Goal: Find specific page/section: Find specific page/section

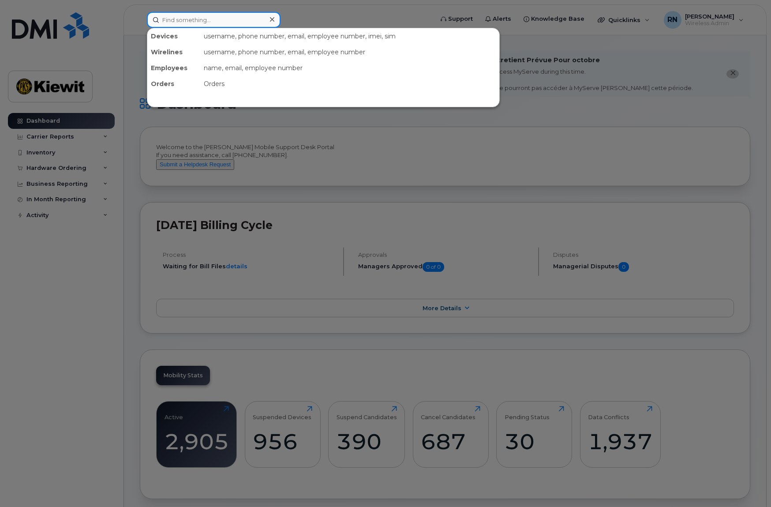
click at [196, 26] on input at bounding box center [214, 20] width 134 height 16
paste input "236-339-3348"
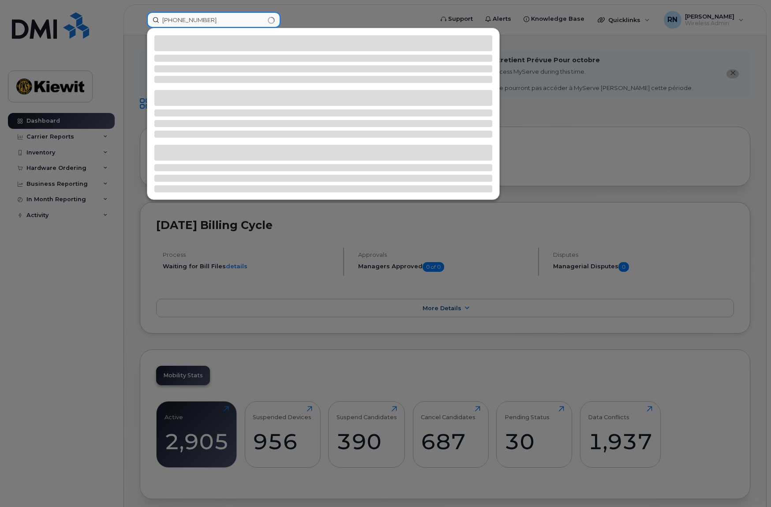
type input "236-339-3348"
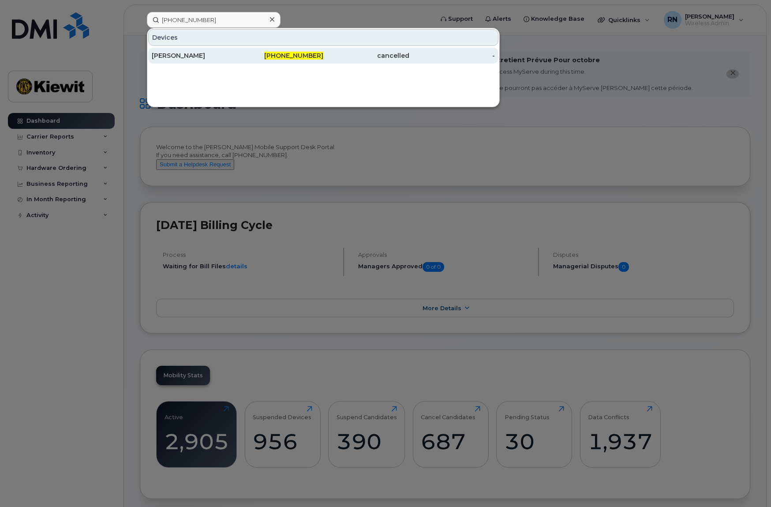
click at [193, 58] on div "[PERSON_NAME]" at bounding box center [195, 55] width 86 height 9
click at [435, 150] on div at bounding box center [385, 253] width 771 height 507
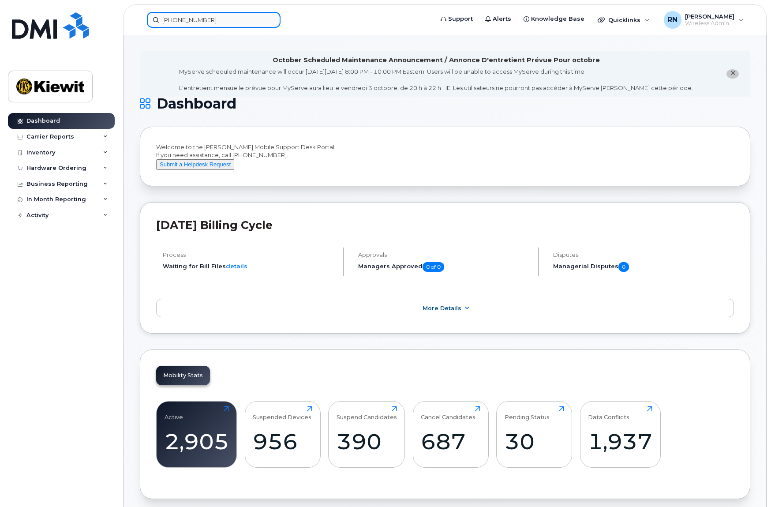
click at [237, 22] on input "236-339-3348" at bounding box center [214, 20] width 134 height 16
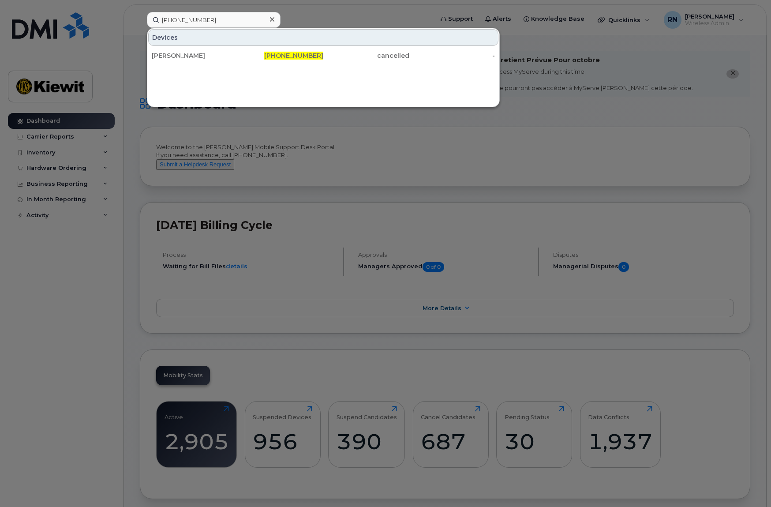
click at [388, 173] on div at bounding box center [385, 253] width 771 height 507
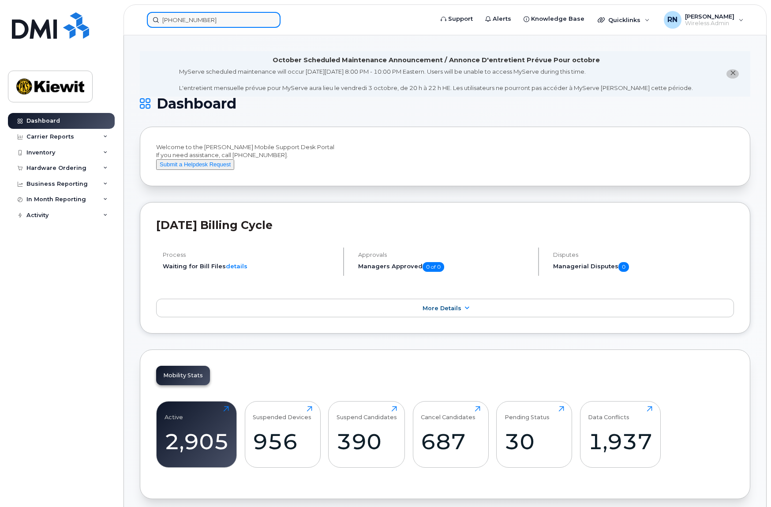
click at [223, 20] on input "236-339-3348" at bounding box center [214, 20] width 134 height 16
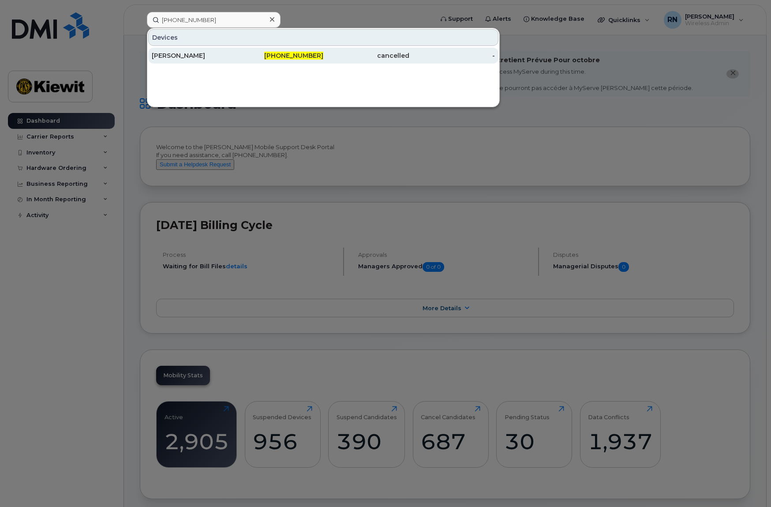
click at [204, 57] on div "[PERSON_NAME]" at bounding box center [195, 55] width 86 height 9
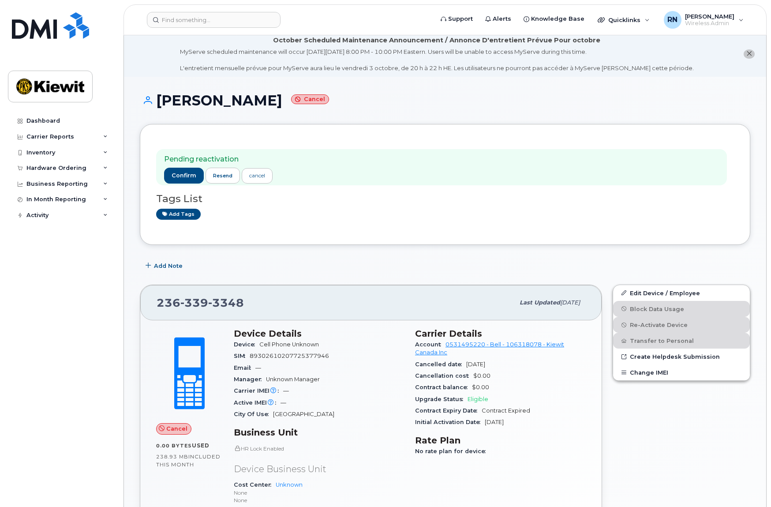
scroll to position [11, 0]
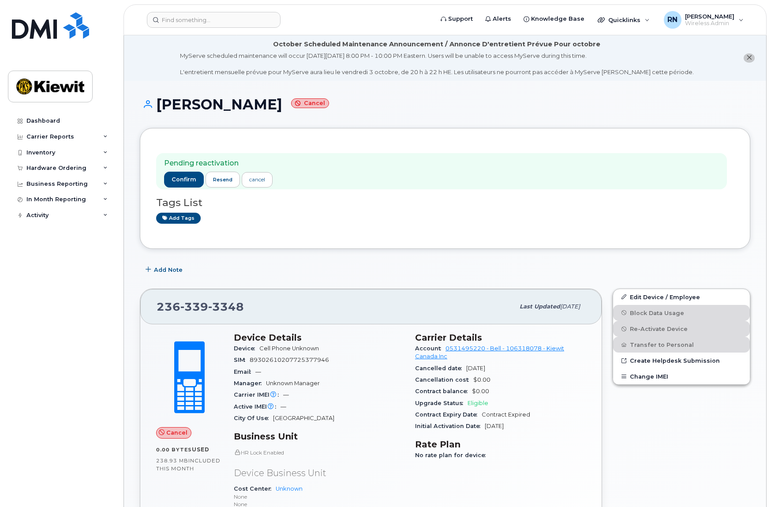
click at [52, 343] on div "Dashboard Carrier Reports Monthly Billing Data Daily Data Pooling Data Behavior…" at bounding box center [62, 303] width 109 height 381
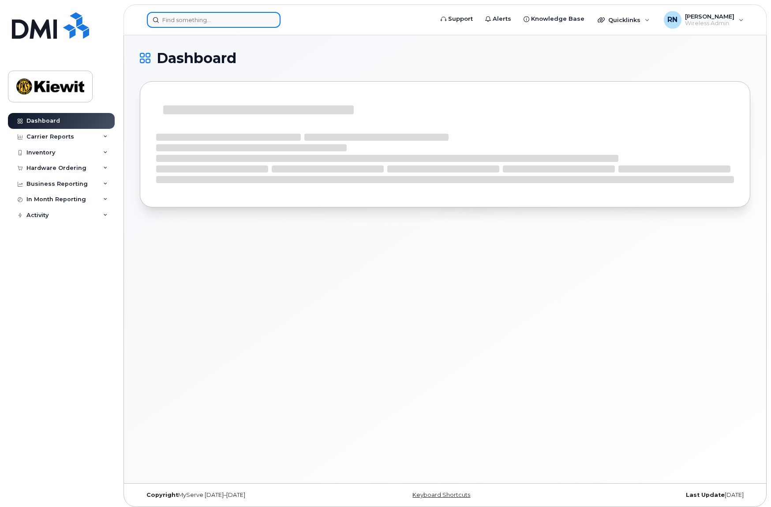
click at [186, 19] on input at bounding box center [214, 20] width 134 height 16
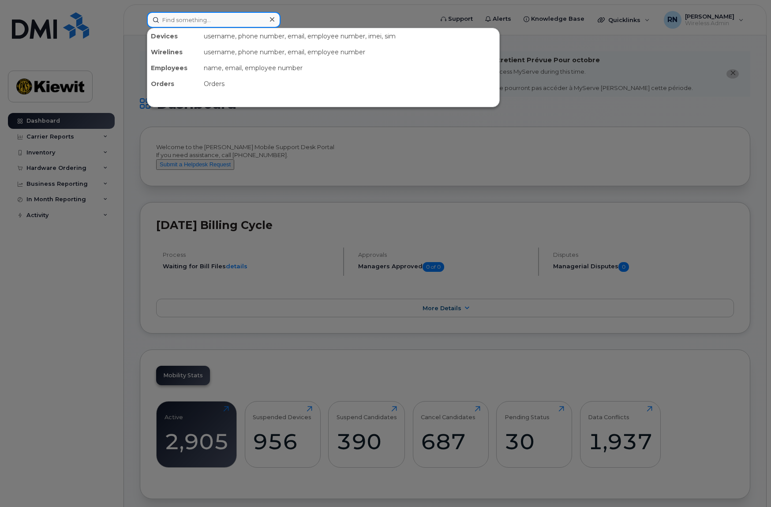
click at [203, 17] on input at bounding box center [214, 20] width 134 height 16
paste input "89302610207725377946"
type input "89302610207725377946"
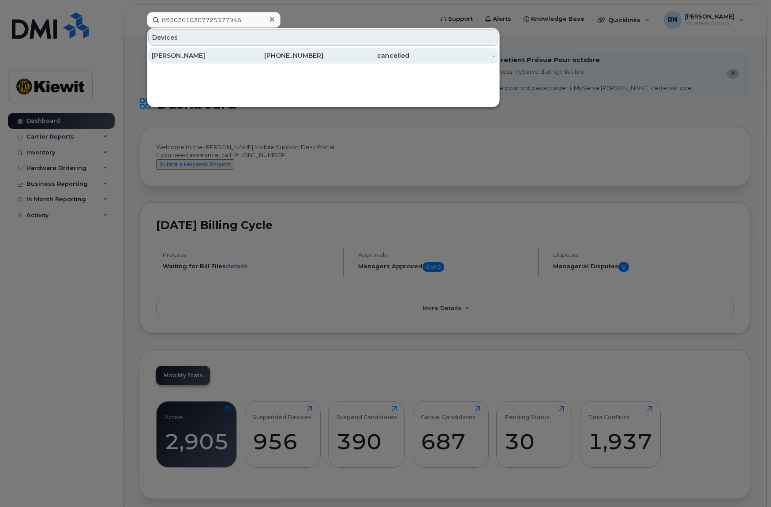
click at [183, 54] on div "[PERSON_NAME]" at bounding box center [195, 55] width 86 height 9
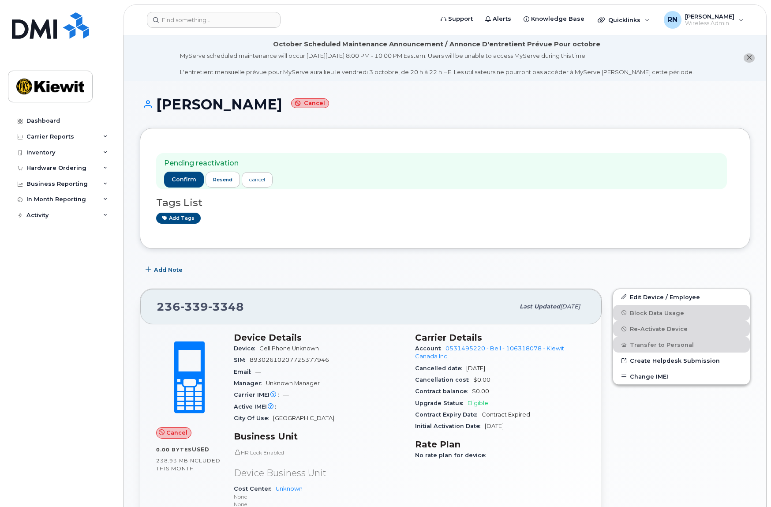
click at [315, 232] on div "Pending reactivation confirm resend cancel Tags List Add tags" at bounding box center [445, 188] width 578 height 88
